Goal: Information Seeking & Learning: Learn about a topic

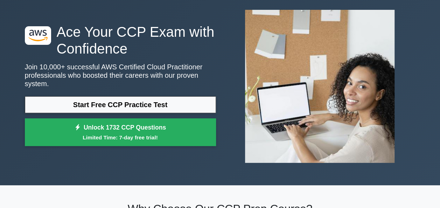
scroll to position [34, 0]
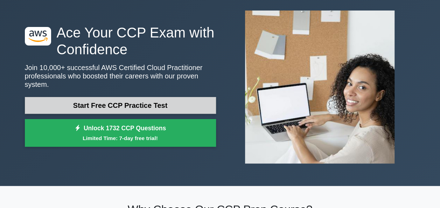
click at [144, 97] on link "Start Free CCP Practice Test" at bounding box center [120, 105] width 191 height 17
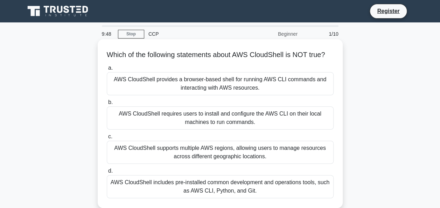
scroll to position [21, 0]
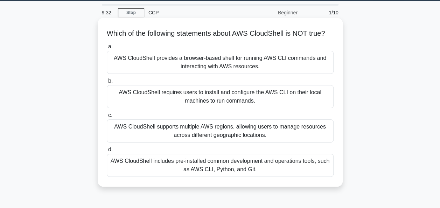
click at [253, 68] on div "AWS CloudShell provides a browser-based shell for running AWS CLI commands and …" at bounding box center [220, 62] width 227 height 23
click at [107, 49] on input "a. AWS CloudShell provides a browser-based shell for running AWS CLI commands a…" at bounding box center [107, 46] width 0 height 5
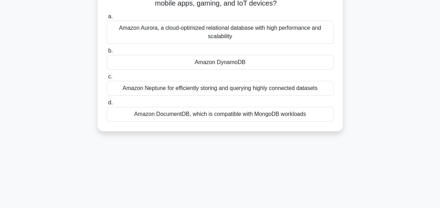
scroll to position [0, 0]
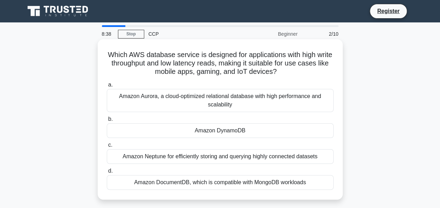
click at [300, 93] on div "Amazon Aurora, a cloud-optimized relational database with high performance and …" at bounding box center [220, 100] width 227 height 23
click at [107, 87] on input "a. Amazon Aurora, a cloud-optimized relational database with high performance a…" at bounding box center [107, 85] width 0 height 5
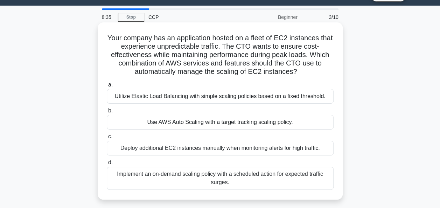
scroll to position [19, 0]
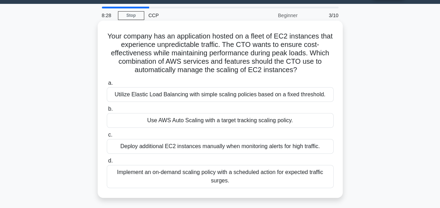
drag, startPoint x: 112, startPoint y: 36, endPoint x: 99, endPoint y: 34, distance: 12.7
click at [99, 34] on div "Your company has an application hosted on a fleet of EC2 instances that experie…" at bounding box center [220, 109] width 245 height 177
click at [142, 123] on div "Use AWS Auto Scaling with a target tracking scaling policy." at bounding box center [220, 120] width 227 height 15
click at [107, 111] on input "b. Use AWS Auto Scaling with a target tracking scaling policy." at bounding box center [107, 109] width 0 height 5
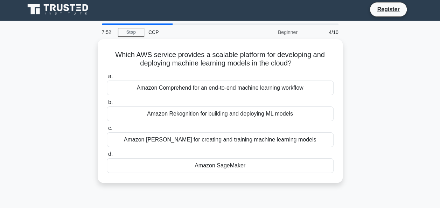
scroll to position [0, 0]
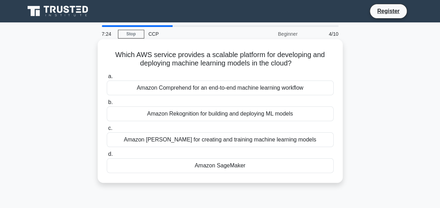
click at [141, 116] on div "Amazon Rekognition for building and deploying ML models" at bounding box center [220, 113] width 227 height 15
click at [107, 105] on input "b. Amazon Rekognition for building and deploying ML models" at bounding box center [107, 102] width 0 height 5
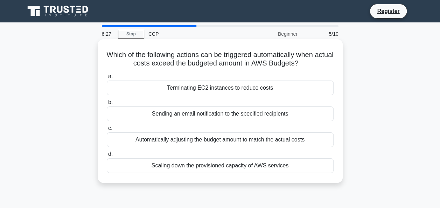
click at [273, 119] on div "Sending an email notification to the specified recipients" at bounding box center [220, 113] width 227 height 15
click at [107, 105] on input "b. Sending an email notification to the specified recipients" at bounding box center [107, 102] width 0 height 5
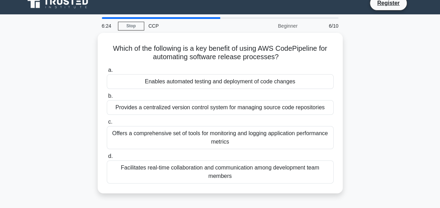
scroll to position [8, 0]
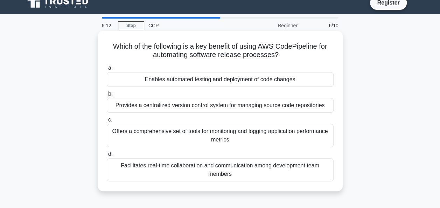
click at [251, 78] on div "Enables automated testing and deployment of code changes" at bounding box center [220, 79] width 227 height 15
click at [107, 70] on input "a. Enables automated testing and deployment of code changes" at bounding box center [107, 68] width 0 height 5
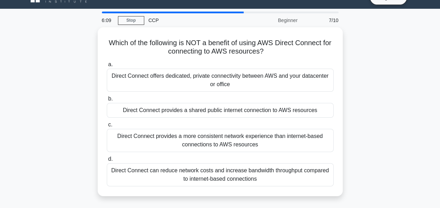
scroll to position [14, 0]
drag, startPoint x: 345, startPoint y: 95, endPoint x: 364, endPoint y: 100, distance: 19.6
click at [364, 100] on div "Which of the following is NOT a benefit of using AWS Direct Connect for connect…" at bounding box center [220, 115] width 399 height 177
drag, startPoint x: 163, startPoint y: 108, endPoint x: 73, endPoint y: 134, distance: 93.9
click at [73, 134] on div "Which of the following is NOT a benefit of using AWS Direct Connect for connect…" at bounding box center [220, 115] width 399 height 177
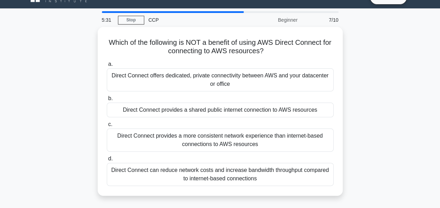
click at [73, 134] on div "Which of the following is NOT a benefit of using AWS Direct Connect for connect…" at bounding box center [220, 115] width 399 height 177
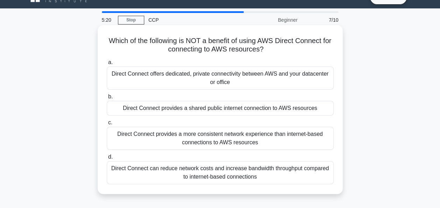
click at [175, 109] on div "Direct Connect provides a shared public internet connection to AWS resources" at bounding box center [220, 108] width 227 height 15
click at [107, 99] on input "b. Direct Connect provides a shared public internet connection to AWS resources" at bounding box center [107, 96] width 0 height 5
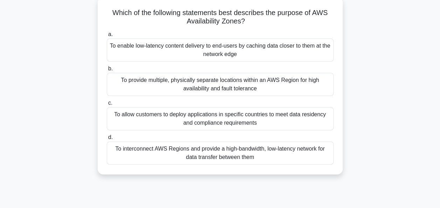
scroll to position [43, 0]
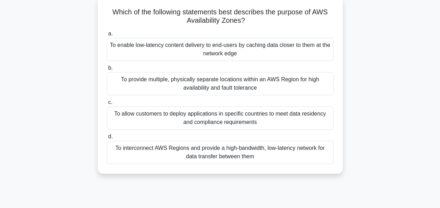
click at [225, 85] on div "To provide multiple, physically separate locations within an AWS Region for hig…" at bounding box center [220, 83] width 227 height 23
click at [107, 70] on input "b. To provide multiple, physically separate locations within an AWS Region for …" at bounding box center [107, 68] width 0 height 5
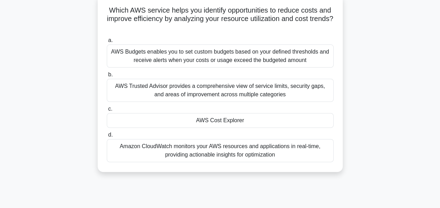
scroll to position [45, 0]
click at [171, 153] on div "Amazon CloudWatch monitors your AWS resources and applications in real-time, pr…" at bounding box center [220, 150] width 227 height 23
click at [107, 137] on input "d. Amazon CloudWatch monitors your AWS resources and applications in real-time,…" at bounding box center [107, 134] width 0 height 5
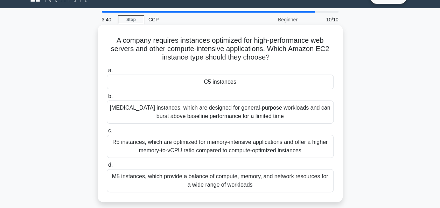
scroll to position [17, 0]
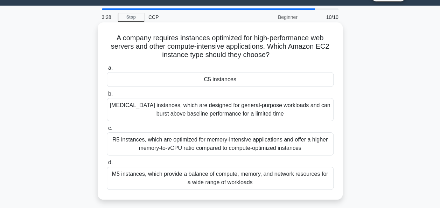
click at [220, 146] on div "R5 instances, which are optimized for memory-intensive applications and offer a…" at bounding box center [220, 143] width 227 height 23
click at [107, 130] on input "c. R5 instances, which are optimized for memory-intensive applications and offe…" at bounding box center [107, 128] width 0 height 5
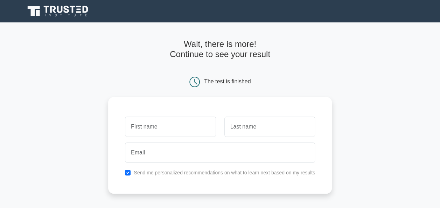
click at [179, 126] on input "text" at bounding box center [170, 126] width 91 height 20
type input "Divy"
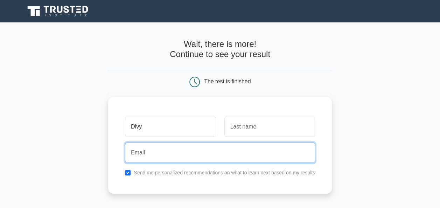
click at [204, 159] on input "email" at bounding box center [220, 152] width 190 height 20
type input "divy.pathak@accorian.com"
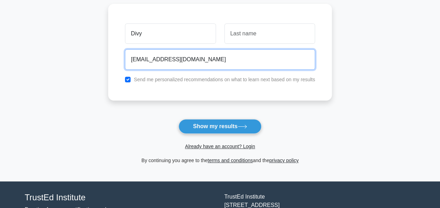
scroll to position [96, 0]
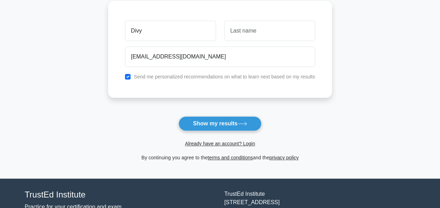
click at [127, 79] on div "Send me personalized recommendations on what to learn next based on my results" at bounding box center [220, 76] width 198 height 8
click at [127, 76] on input "checkbox" at bounding box center [128, 77] width 6 height 6
checkbox input "false"
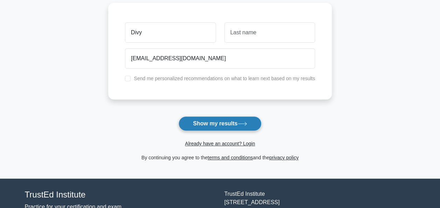
click at [213, 123] on button "Show my results" at bounding box center [219, 123] width 83 height 15
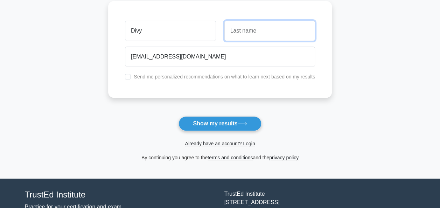
click at [254, 34] on input "text" at bounding box center [269, 31] width 91 height 20
type input "Pathak"
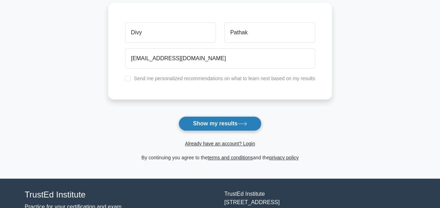
click at [215, 128] on button "Show my results" at bounding box center [219, 123] width 83 height 15
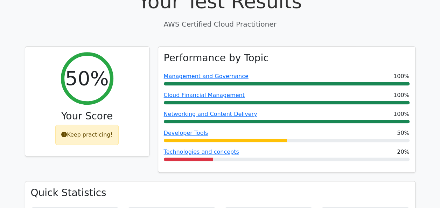
scroll to position [242, 0]
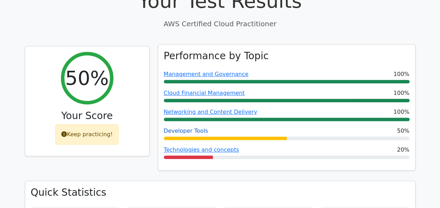
click at [191, 127] on link "Developer Tools" at bounding box center [186, 130] width 44 height 7
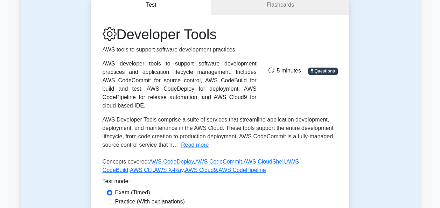
scroll to position [57, 0]
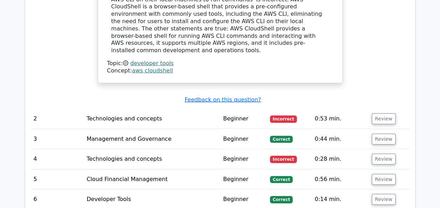
scroll to position [770, 0]
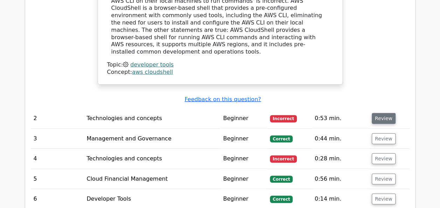
click at [379, 113] on button "Review" at bounding box center [384, 118] width 24 height 11
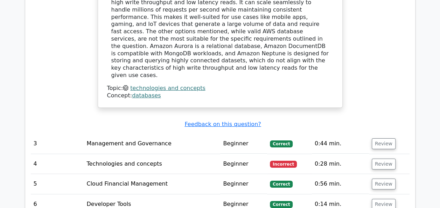
scroll to position [1088, 0]
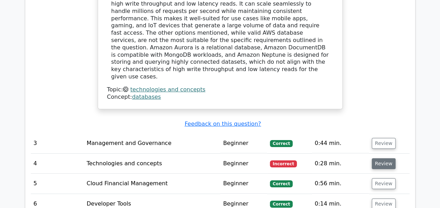
click at [379, 158] on button "Review" at bounding box center [384, 163] width 24 height 11
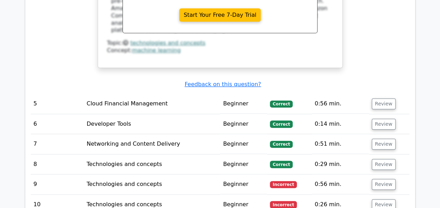
scroll to position [1450, 0]
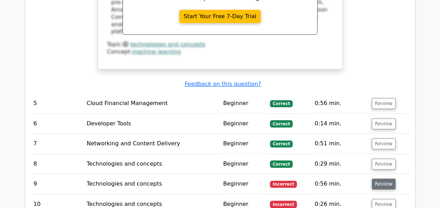
click at [388, 178] on button "Review" at bounding box center [384, 183] width 24 height 11
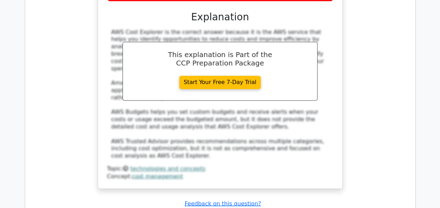
scroll to position [1837, 0]
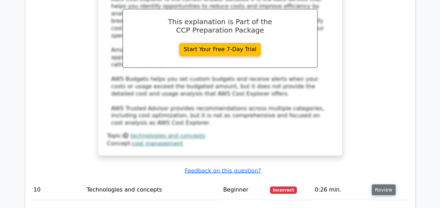
click at [386, 184] on button "Review" at bounding box center [384, 189] width 24 height 11
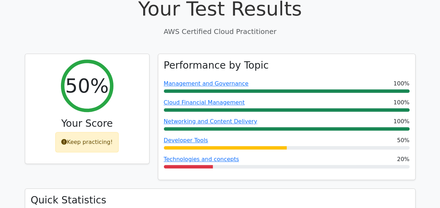
scroll to position [233, 0]
